Goal: Check status: Check status

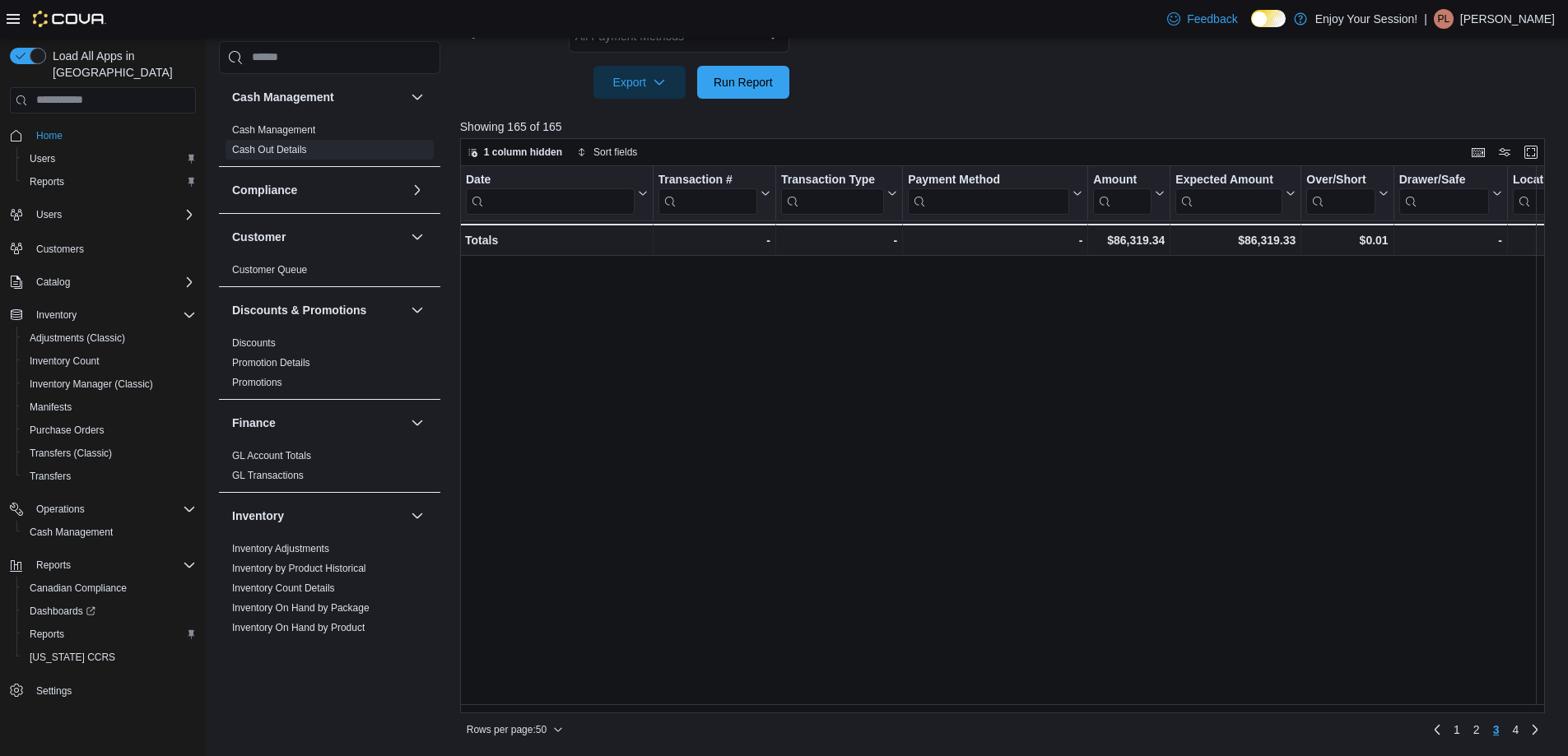
scroll to position [1033, 0]
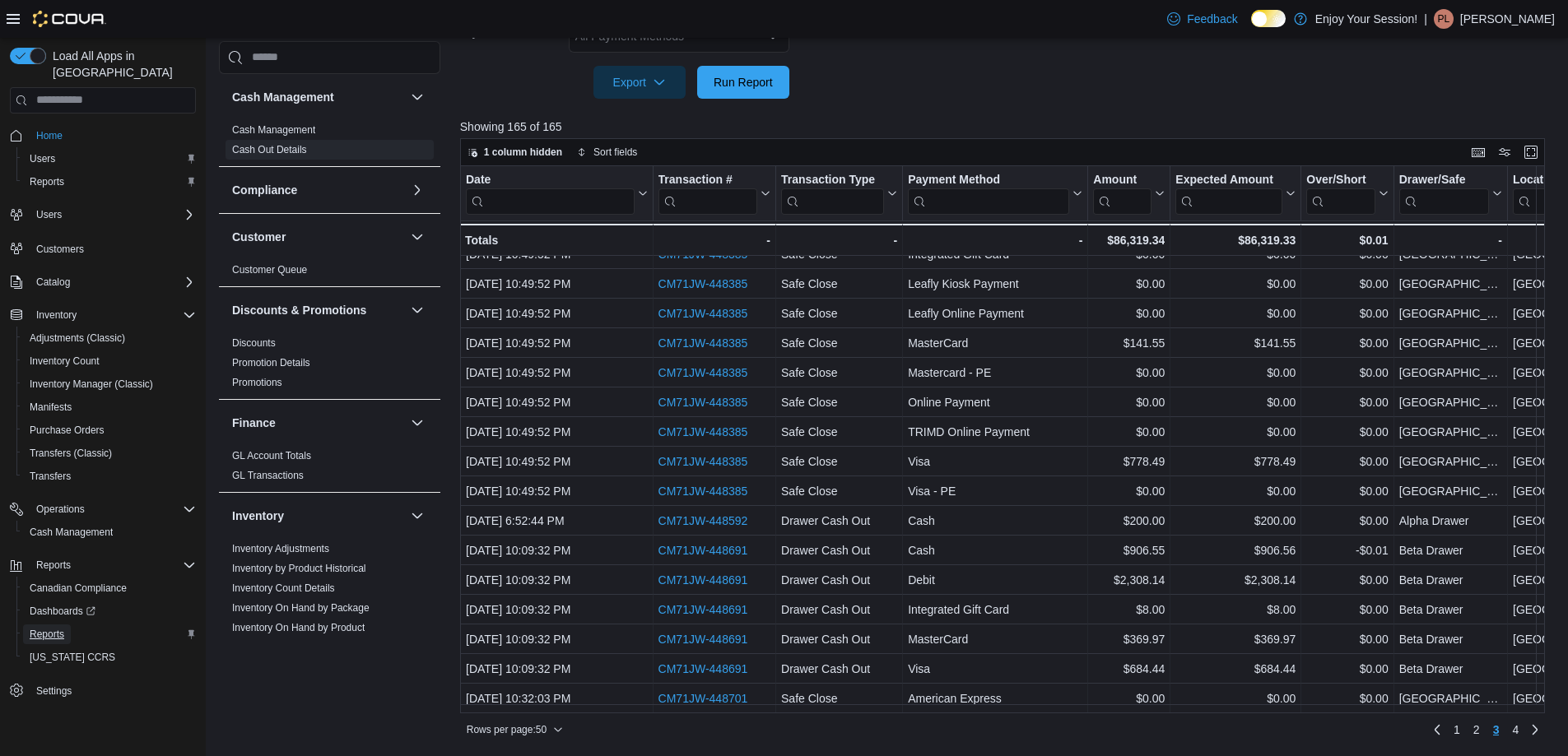
click at [45, 628] on span "Reports" at bounding box center [46, 633] width 34 height 13
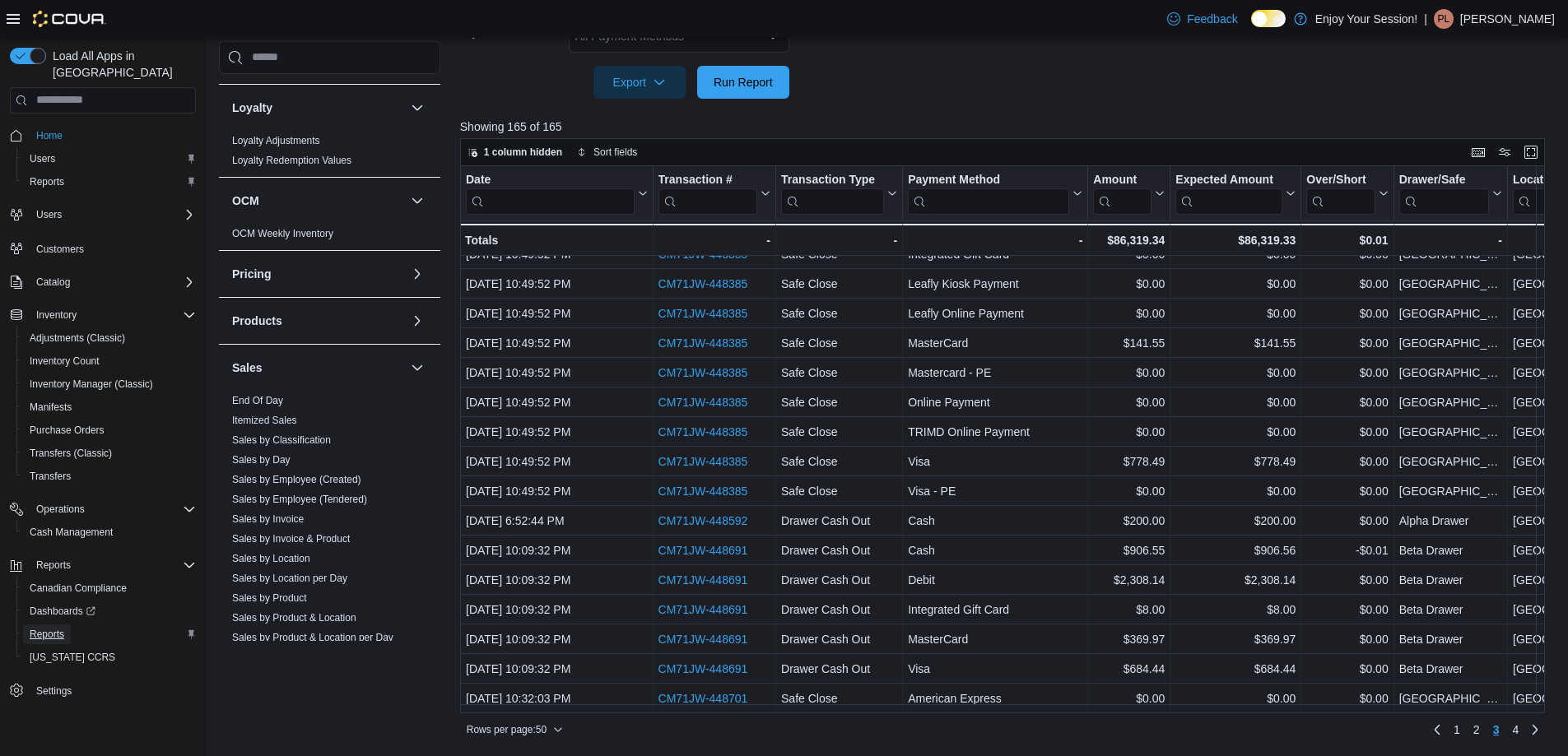
scroll to position [842, 0]
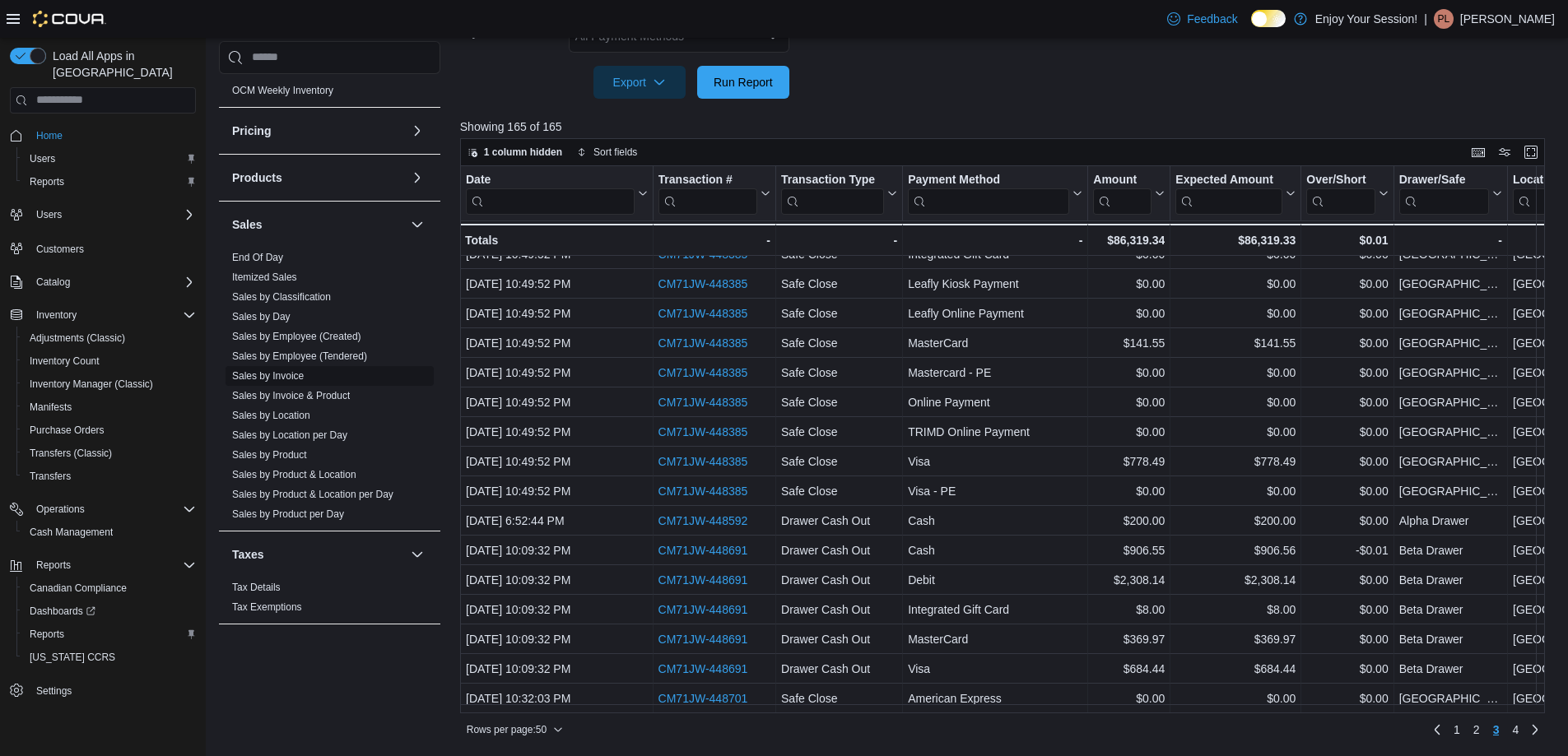
click at [281, 373] on link "Sales by Invoice" at bounding box center [268, 377] width 72 height 12
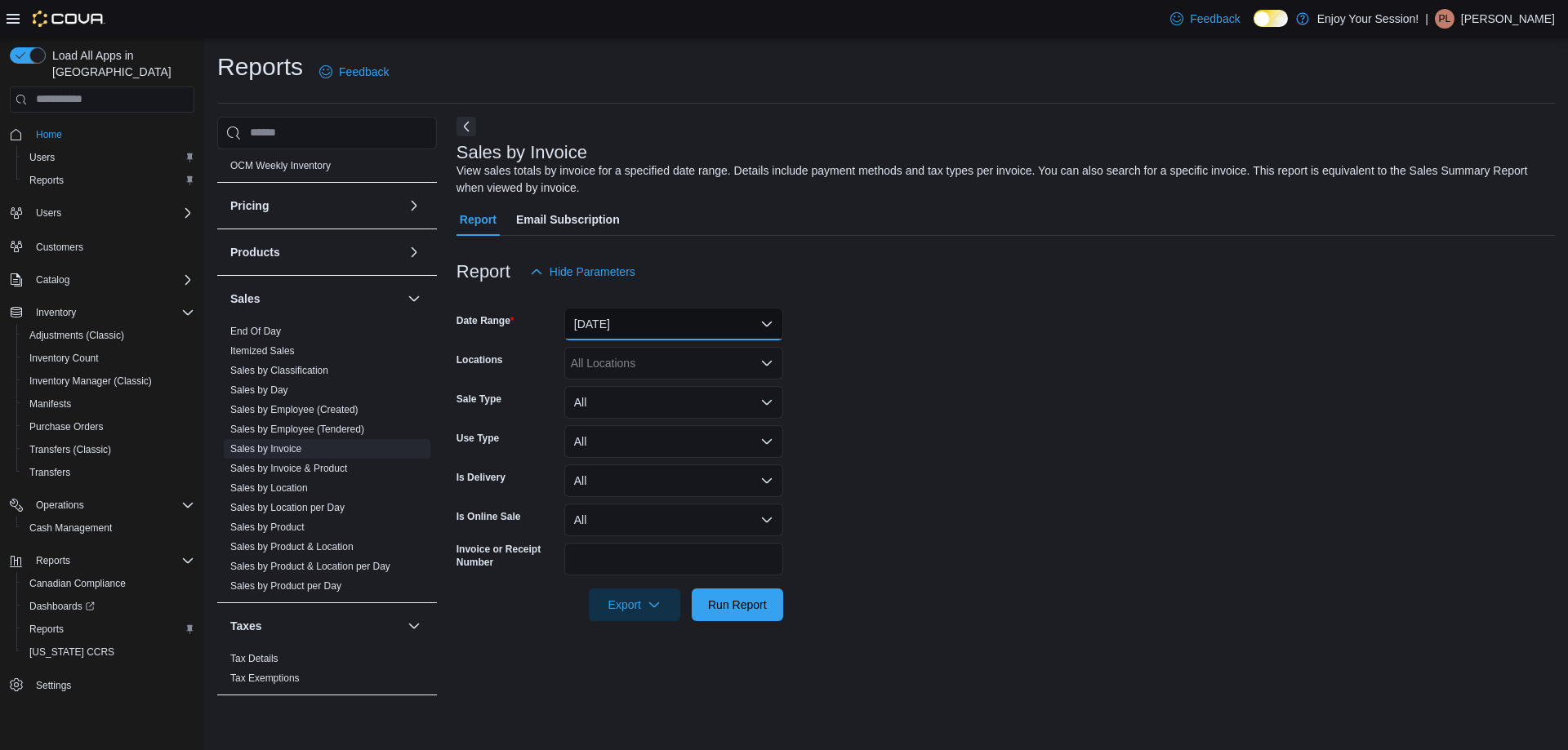
click at [665, 320] on button "[DATE]" at bounding box center [673, 324] width 219 height 33
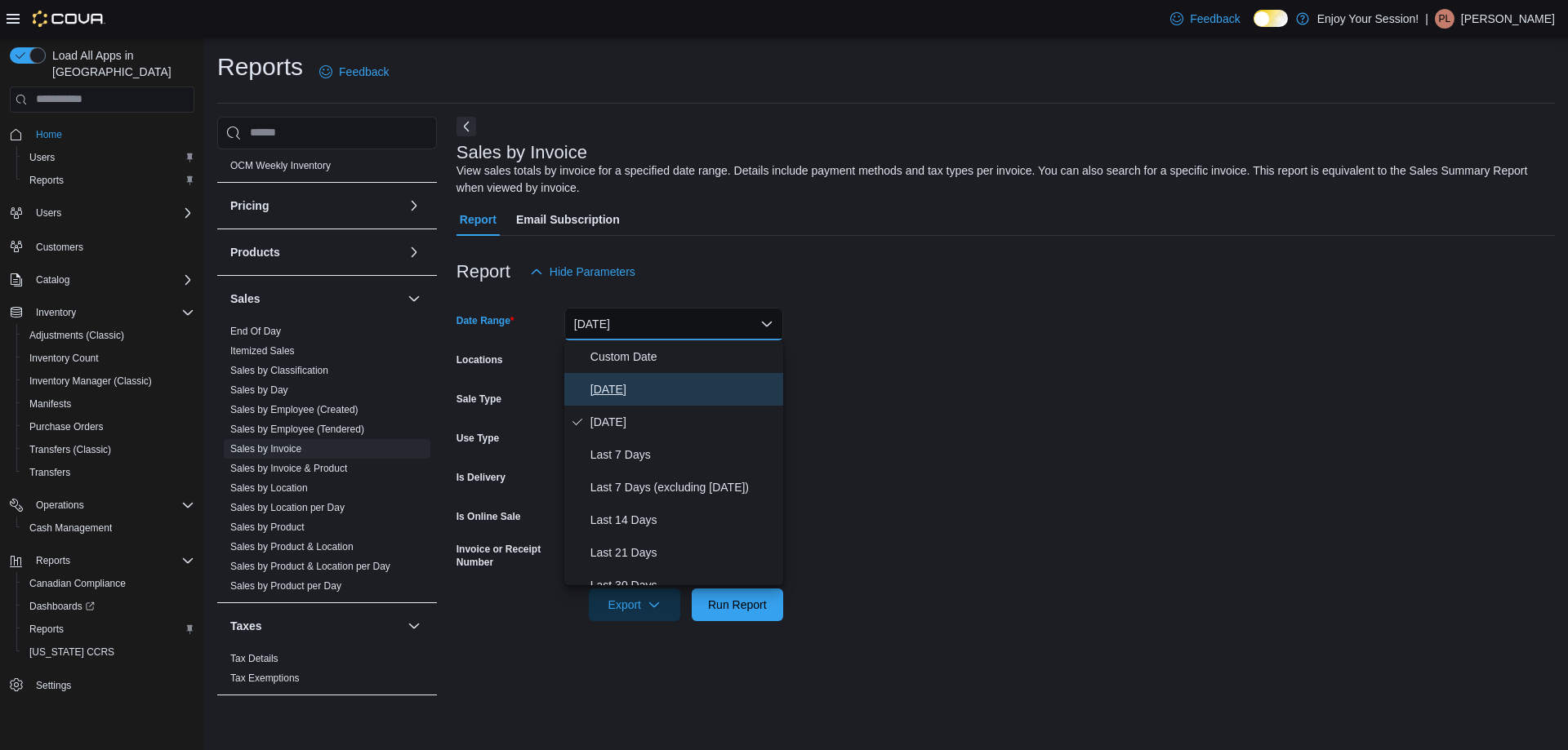
click at [624, 383] on span "[DATE]" at bounding box center [683, 389] width 186 height 19
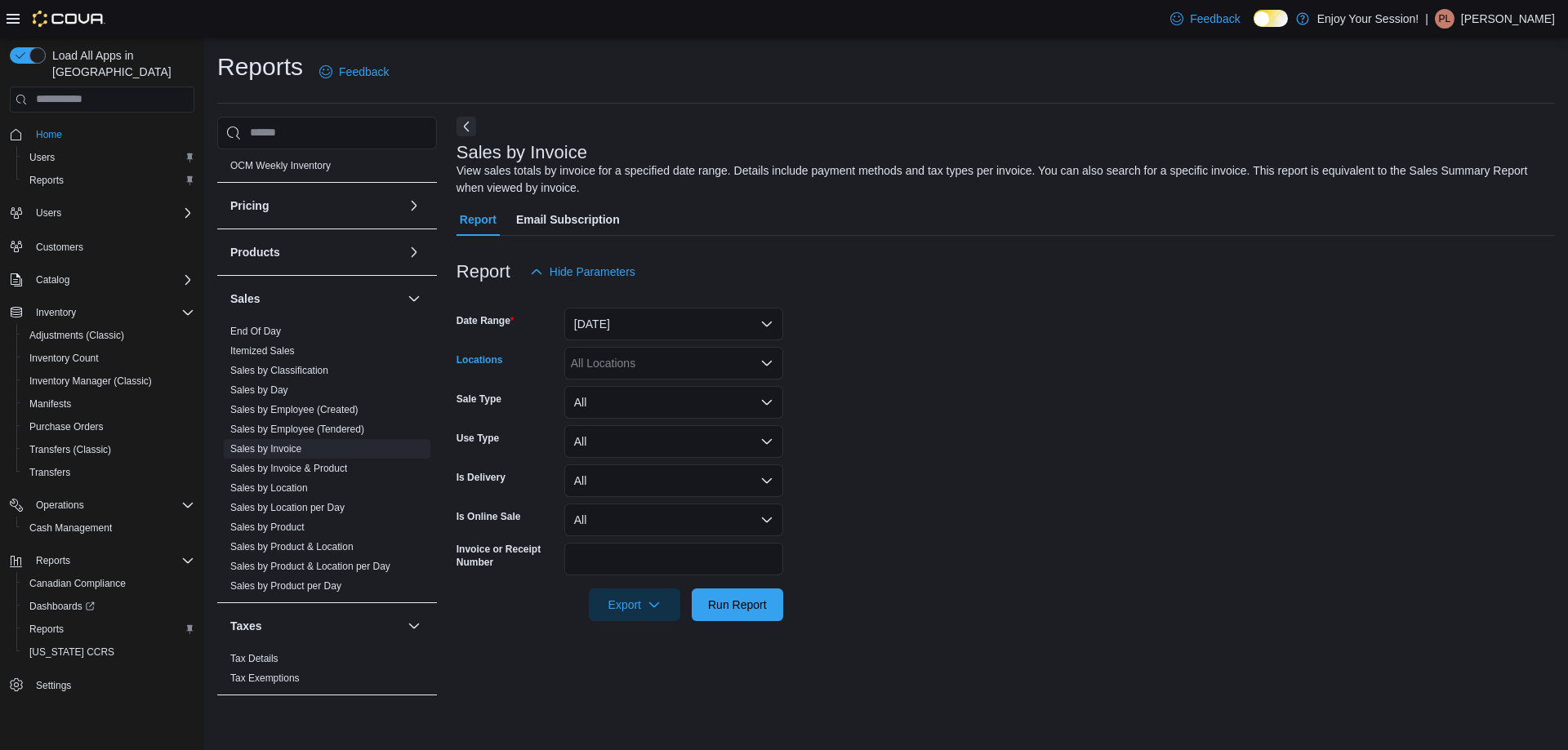
click at [638, 355] on div "All Locations" at bounding box center [673, 364] width 219 height 33
type input "****"
click at [655, 383] on span "[GEOGRAPHIC_DATA]" at bounding box center [659, 391] width 120 height 17
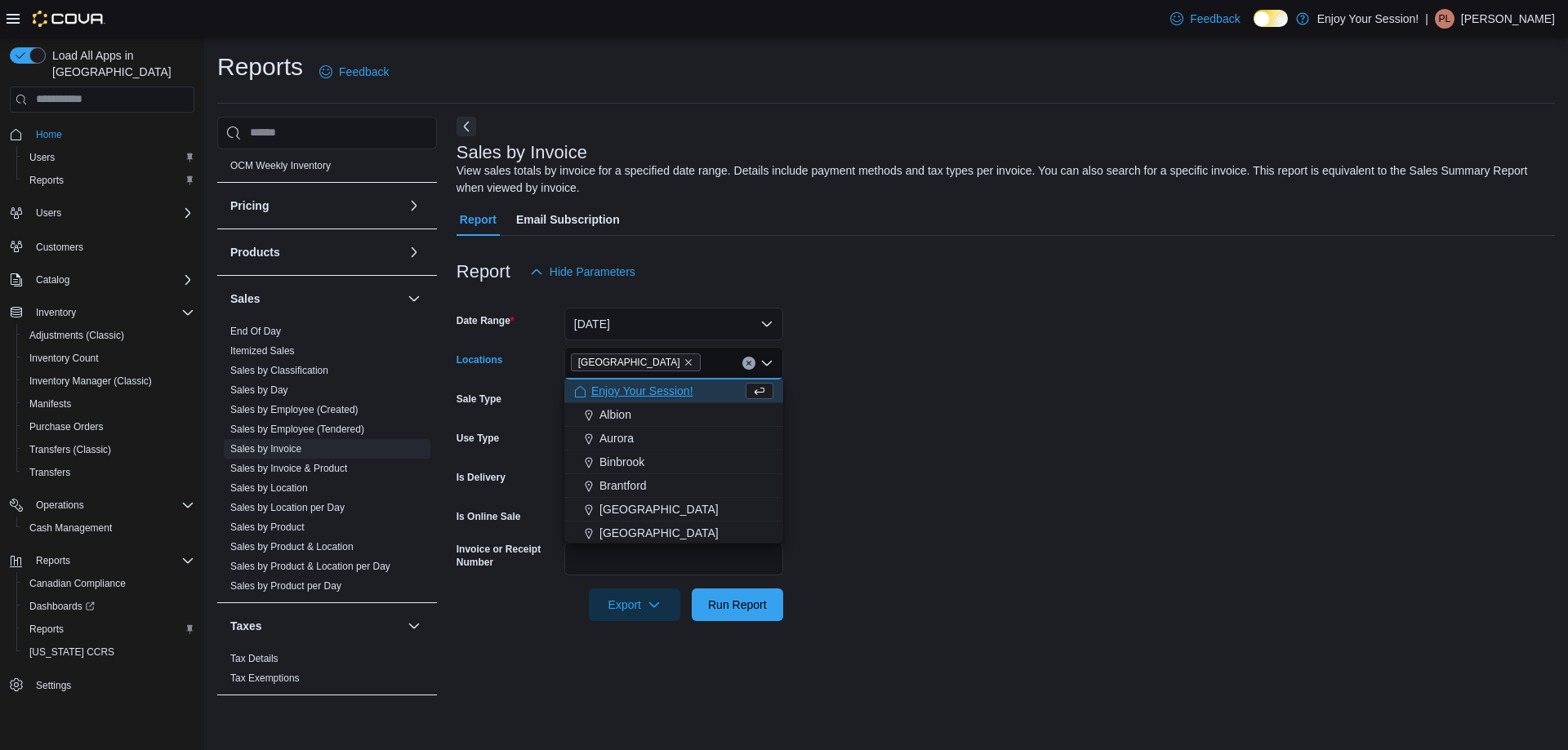
click at [877, 446] on form "Date Range [DATE] Locations [GEOGRAPHIC_DATA] Combo box. Selected. [GEOGRAPHIC_…" at bounding box center [1005, 454] width 1098 height 333
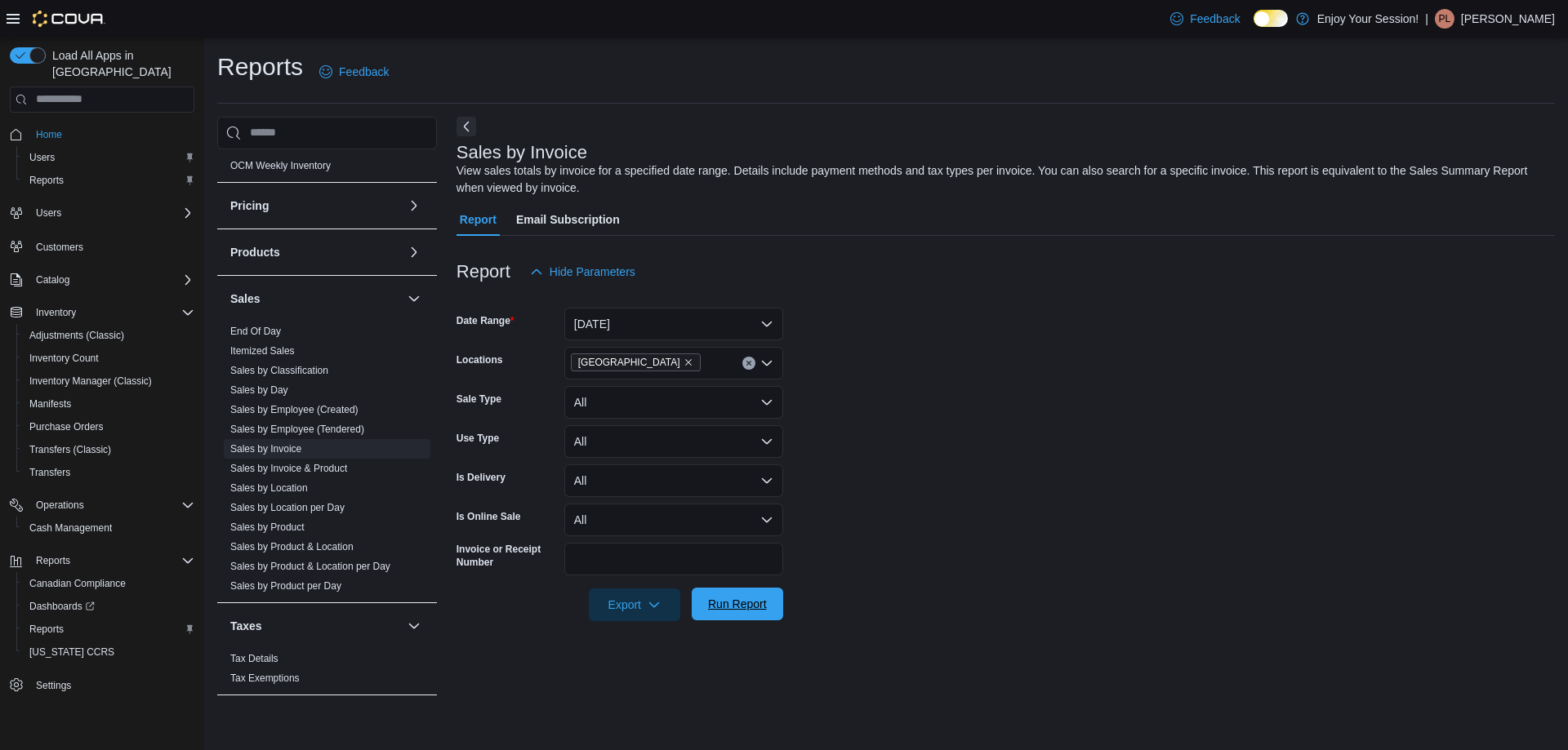
click at [745, 608] on span "Run Report" at bounding box center [737, 604] width 58 height 17
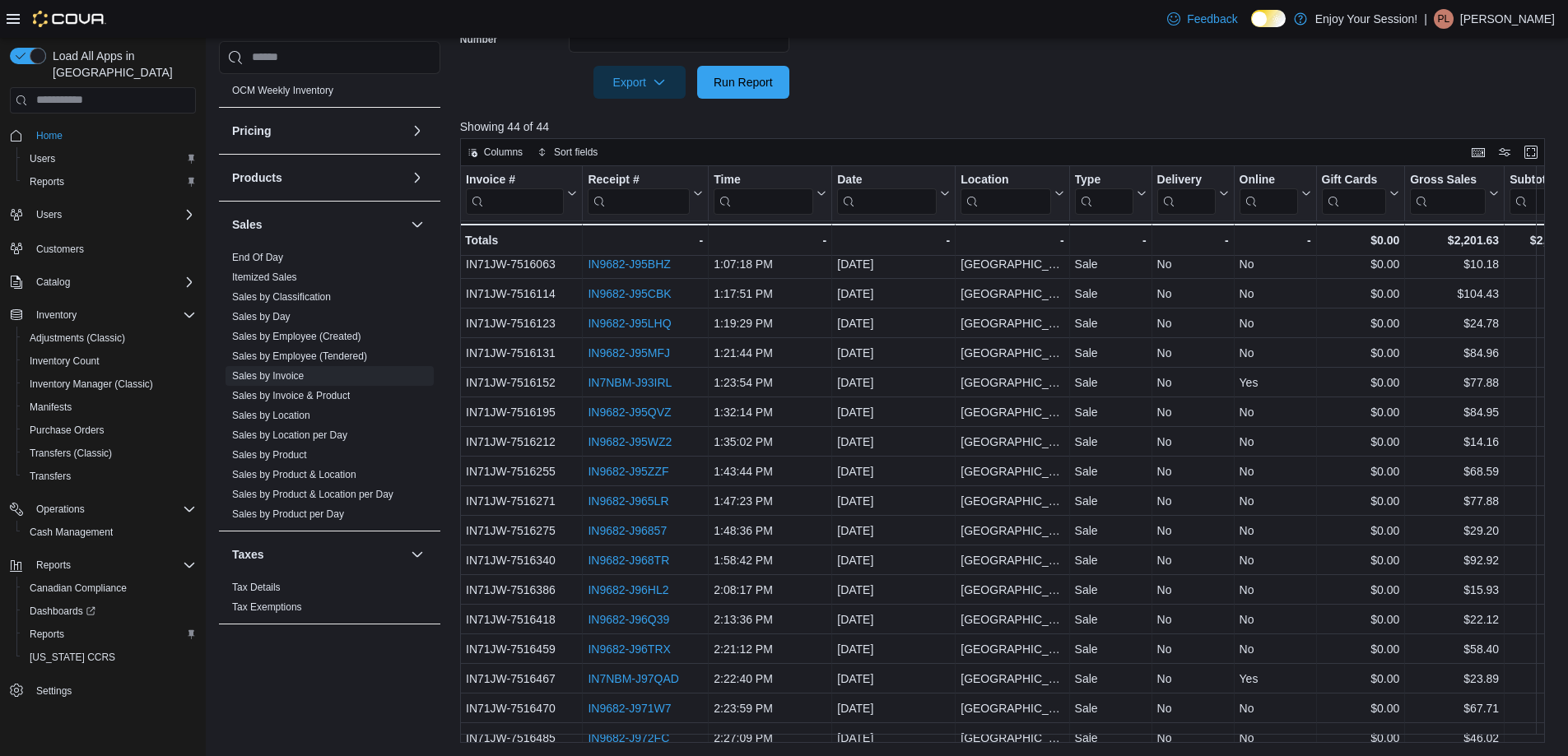
scroll to position [825, 0]
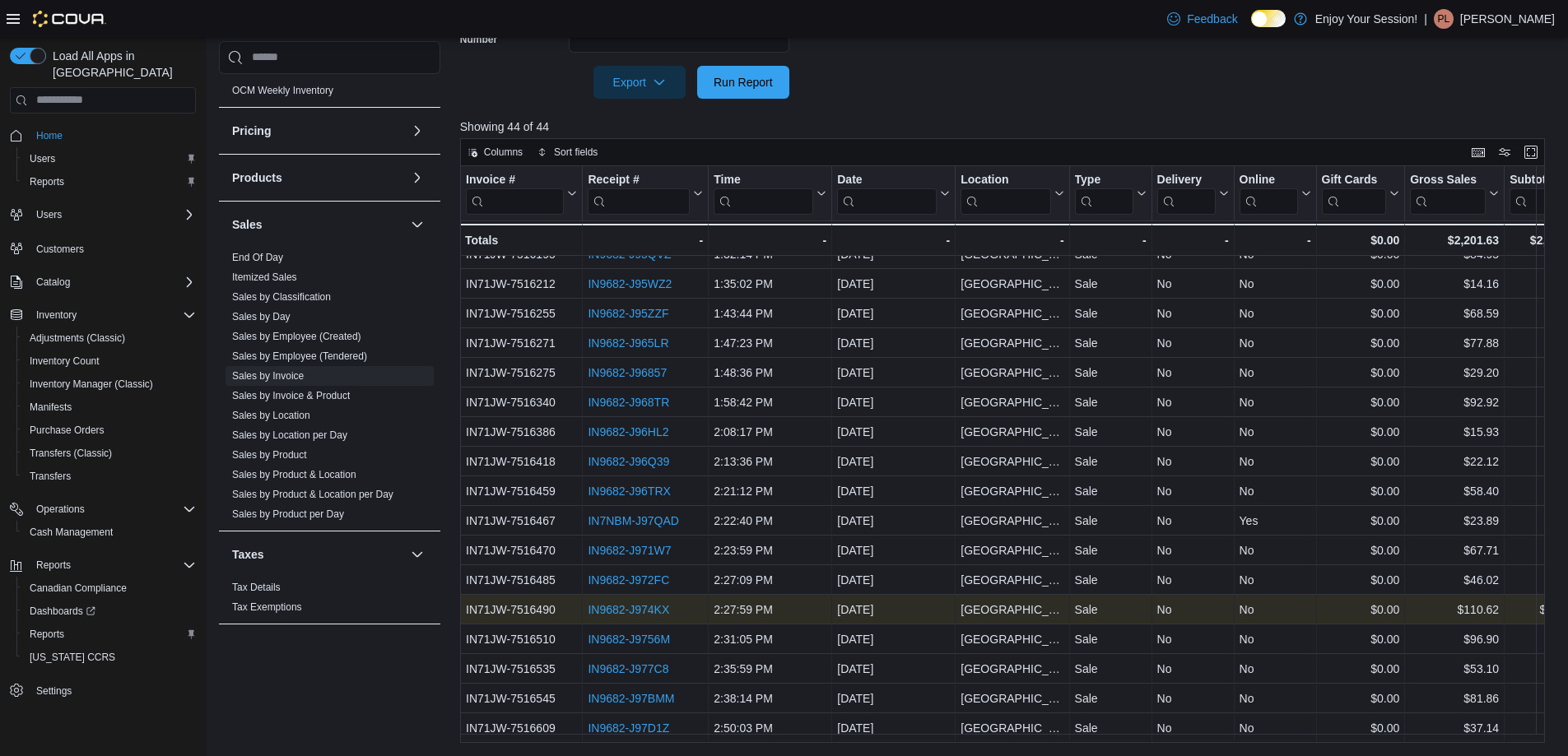
click at [638, 603] on link "IN9682-J974KX" at bounding box center [628, 609] width 81 height 13
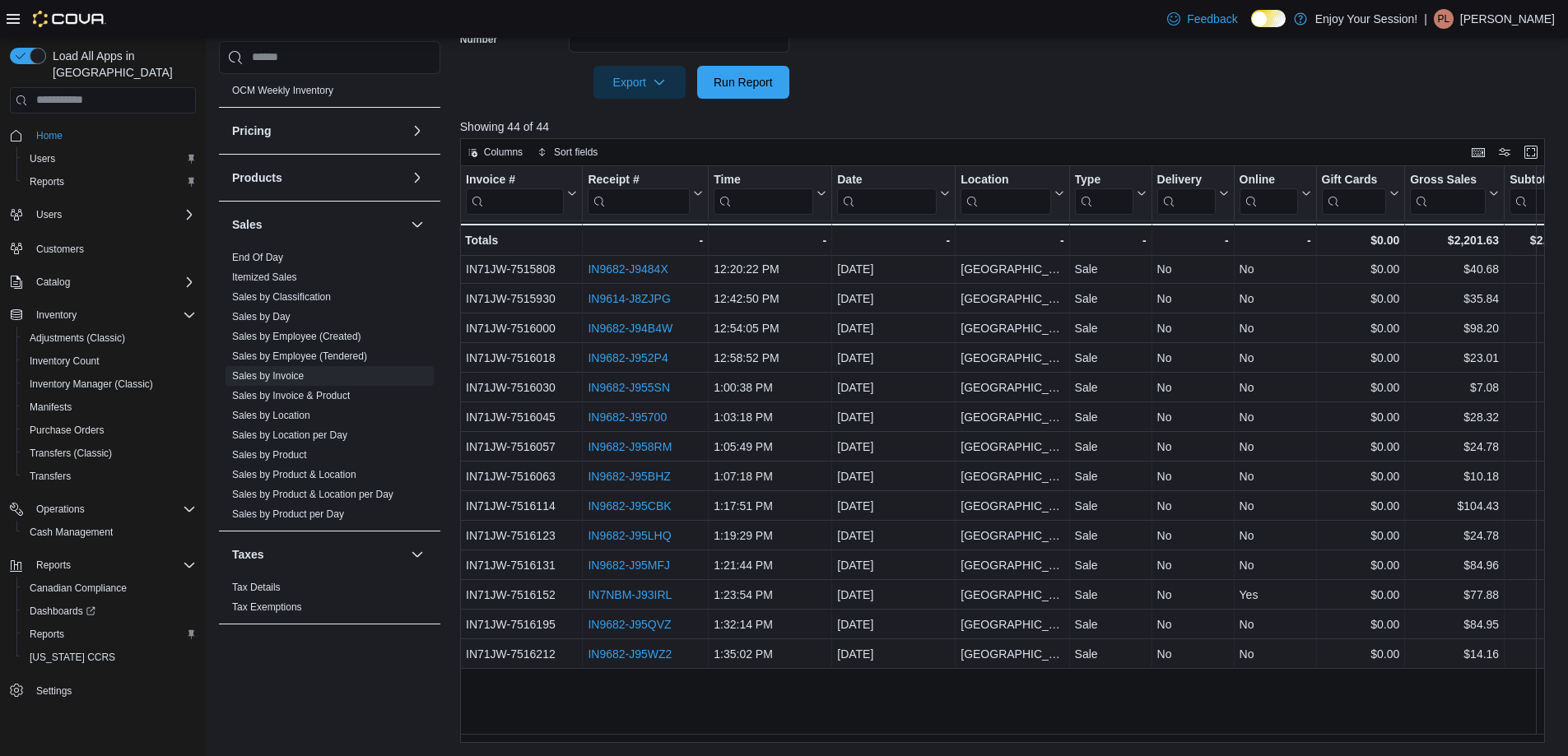
scroll to position [248, 0]
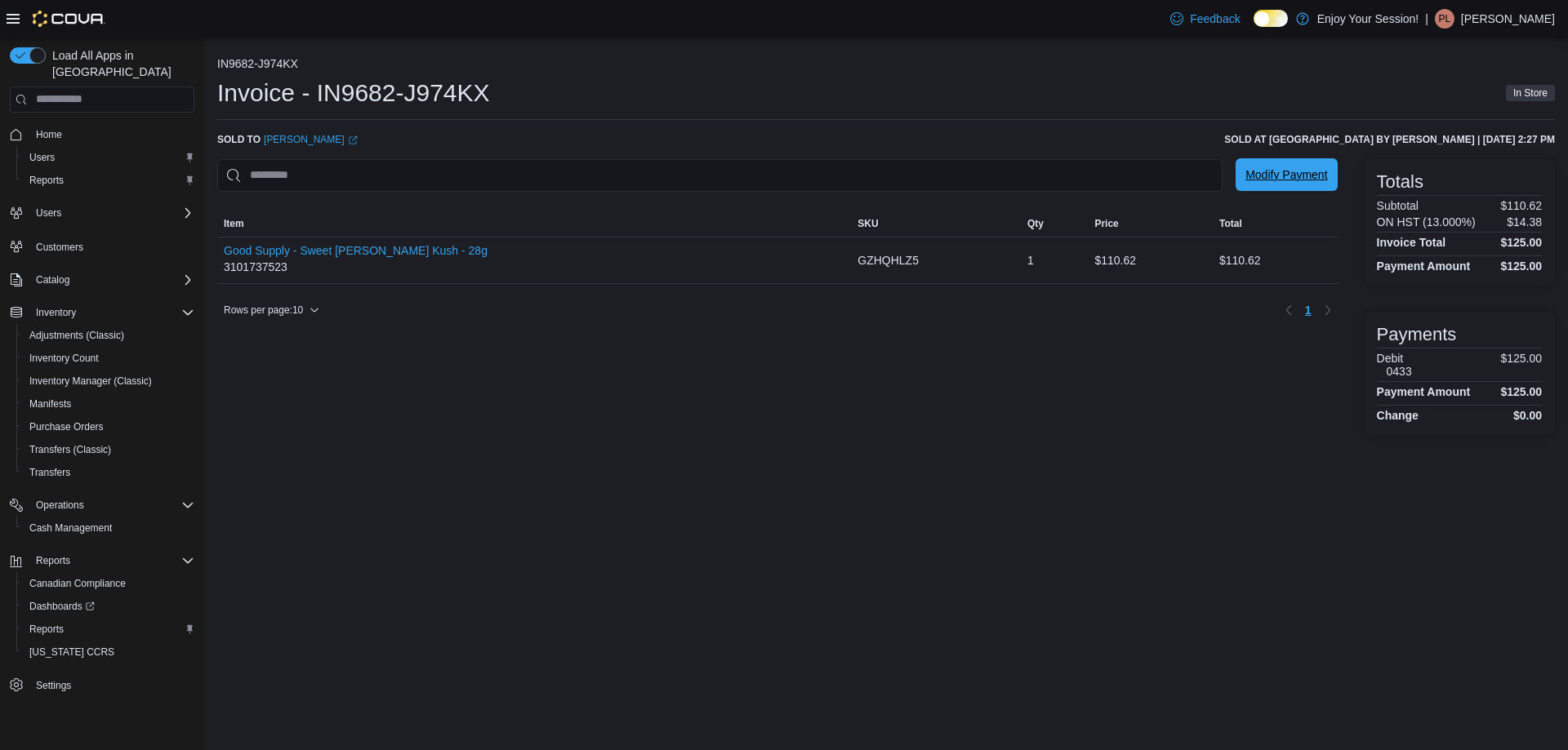
click at [1286, 173] on span "Modify Payment" at bounding box center [1286, 174] width 82 height 17
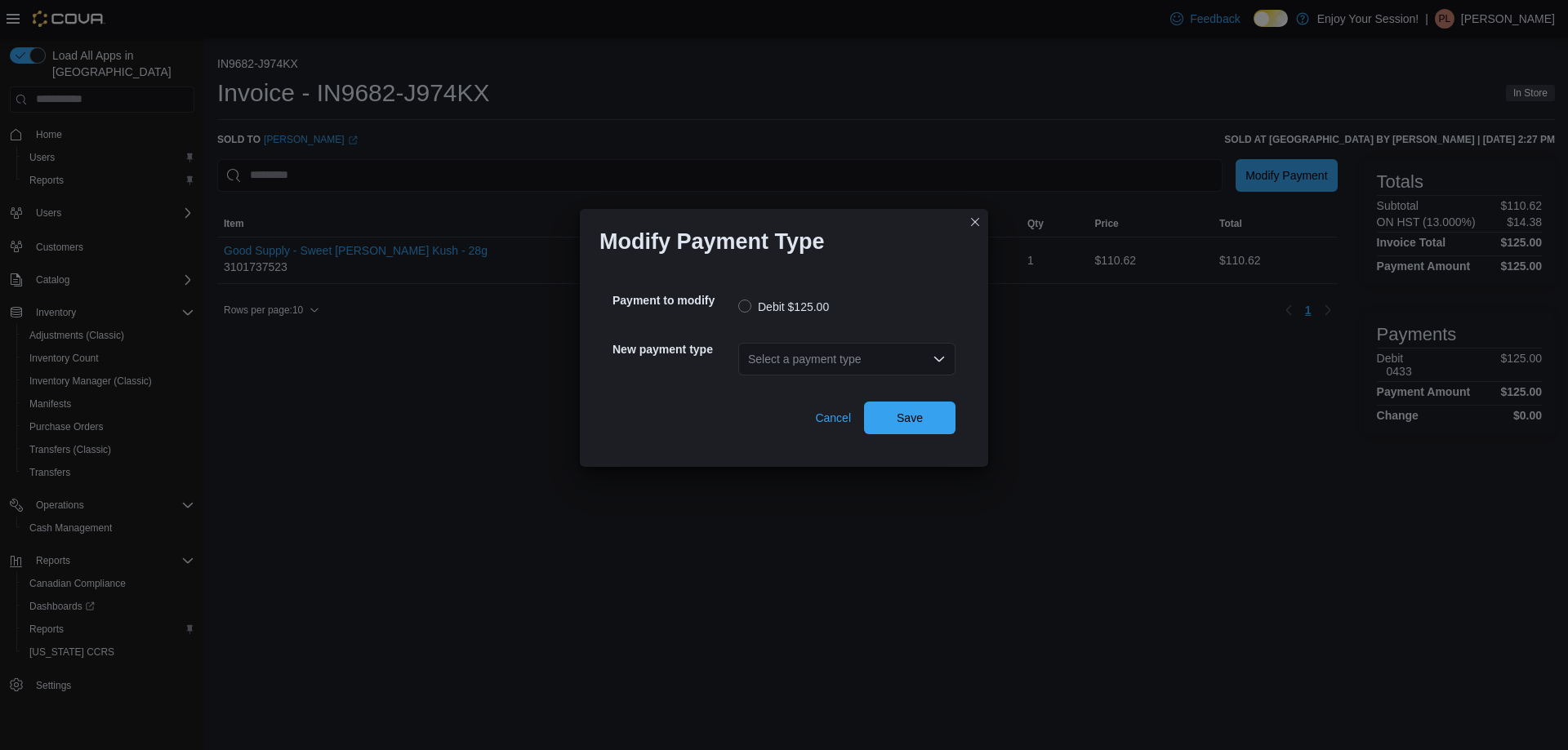
click at [856, 362] on div "Select a payment type" at bounding box center [846, 360] width 217 height 33
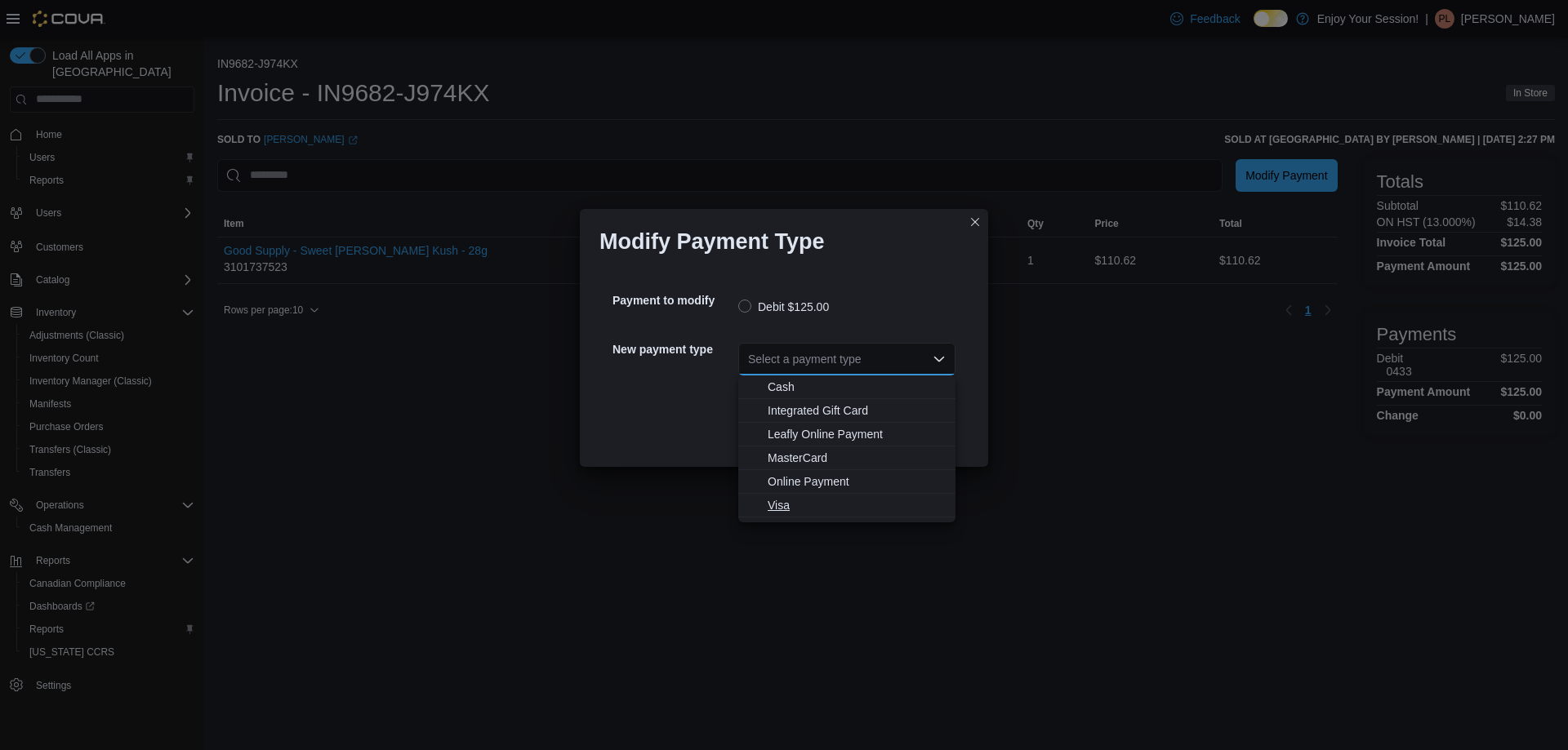
click at [782, 506] on span "Visa" at bounding box center [856, 505] width 178 height 17
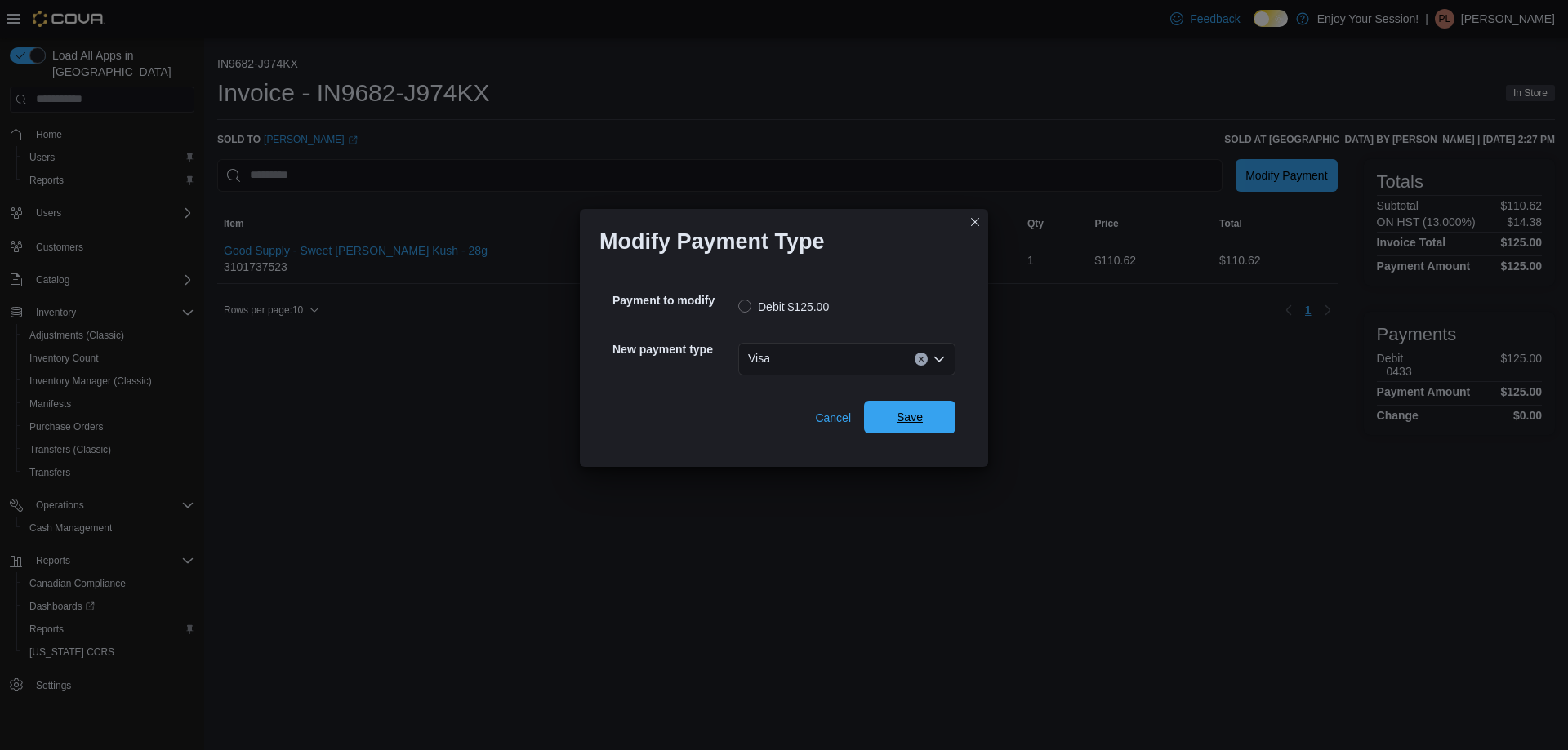
click at [935, 411] on span "Save" at bounding box center [909, 417] width 72 height 33
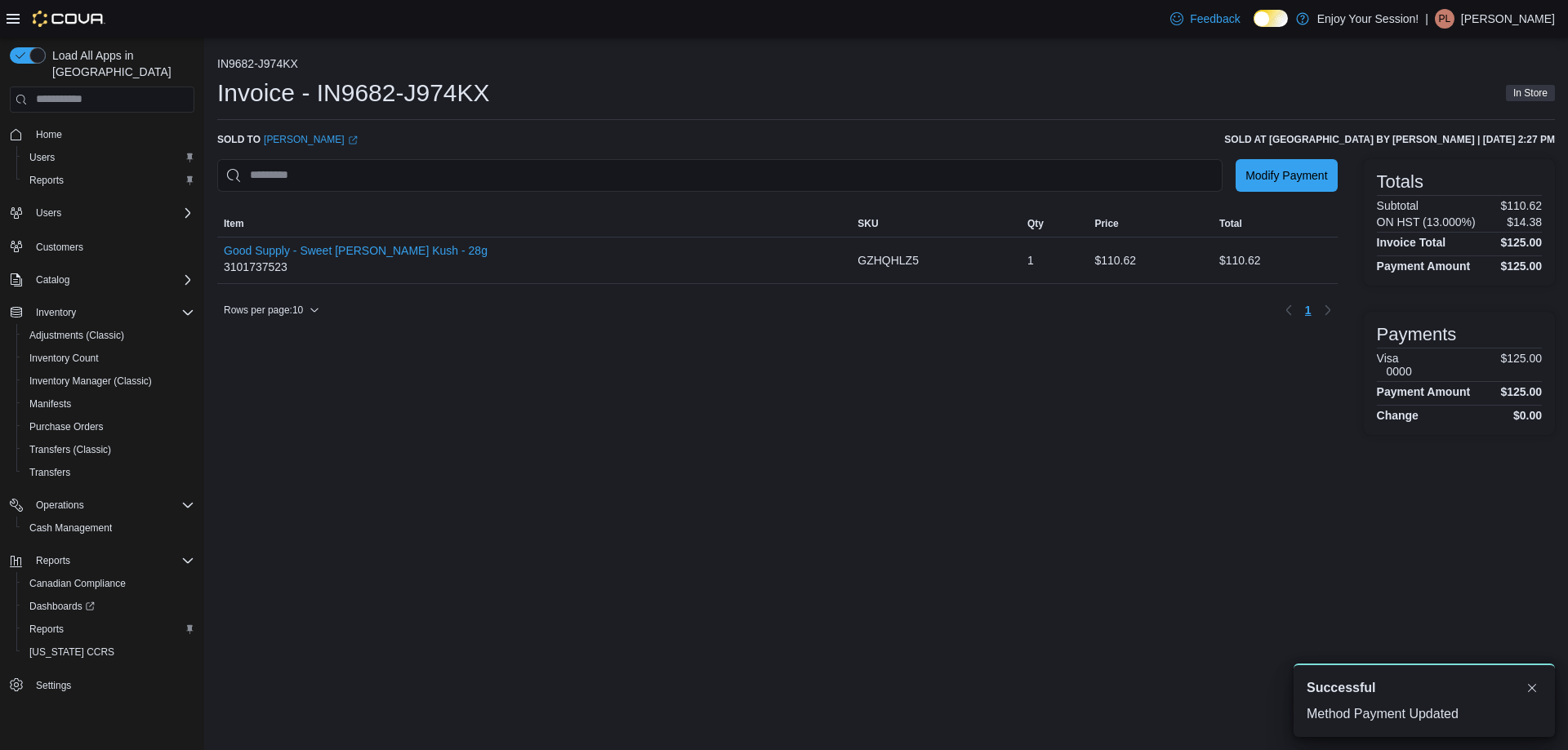
click at [1134, 80] on div "Invoice - IN9682-J974KX In Store" at bounding box center [885, 93] width 1337 height 33
